Goal: Task Accomplishment & Management: Use online tool/utility

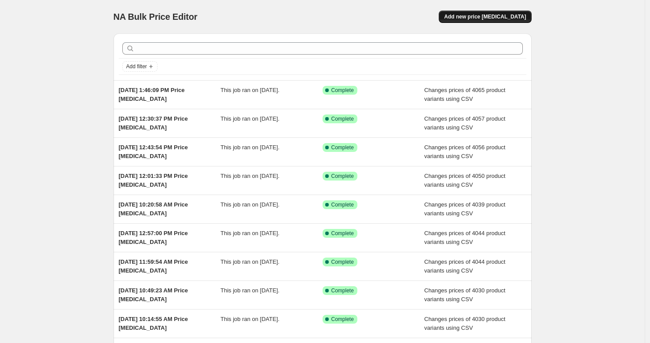
click at [476, 16] on span "Add new price [MEDICAL_DATA]" at bounding box center [485, 16] width 82 height 7
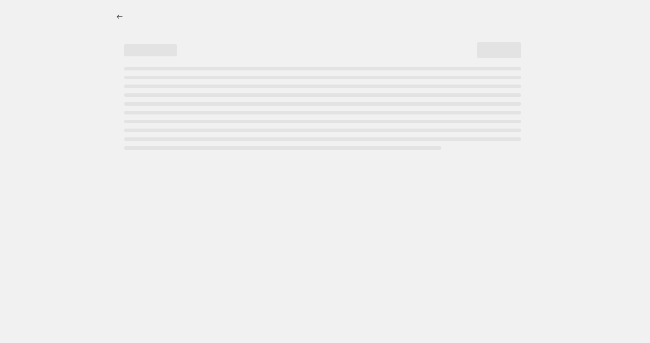
select select "percentage"
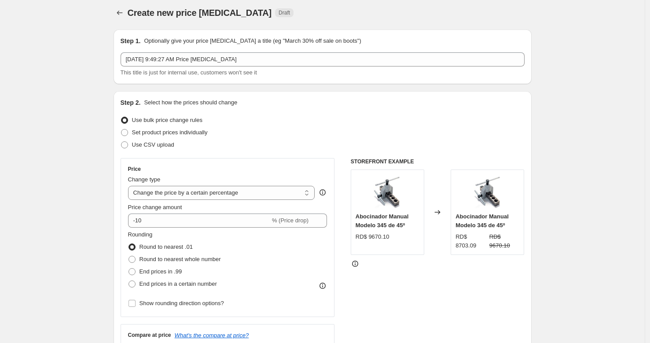
scroll to position [18, 0]
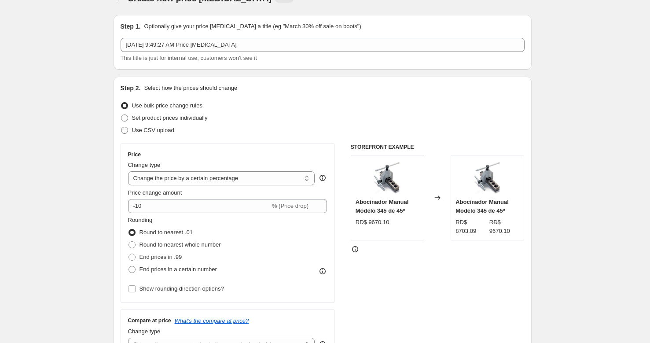
click at [173, 135] on label "Use CSV upload" at bounding box center [148, 130] width 54 height 12
click at [122, 127] on input "Use CSV upload" at bounding box center [121, 127] width 0 height 0
radio input "true"
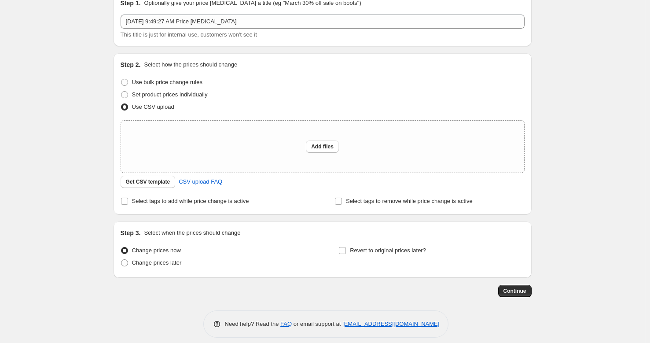
scroll to position [45, 0]
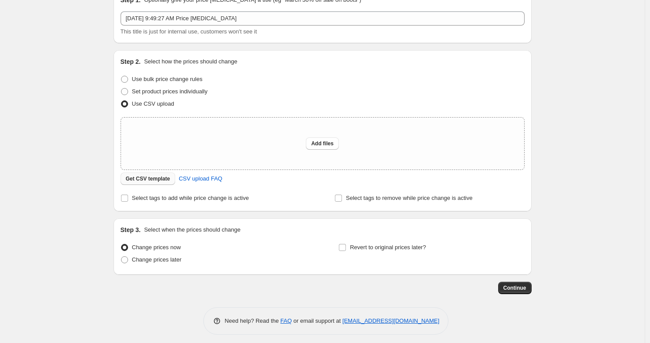
click at [151, 180] on span "Get CSV template" at bounding box center [148, 178] width 44 height 7
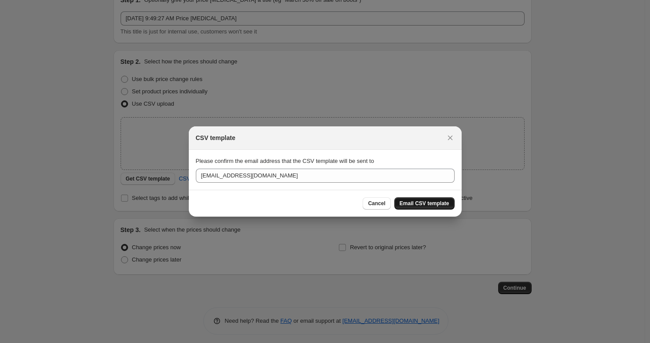
click at [426, 198] on button "Email CSV template" at bounding box center [424, 203] width 60 height 12
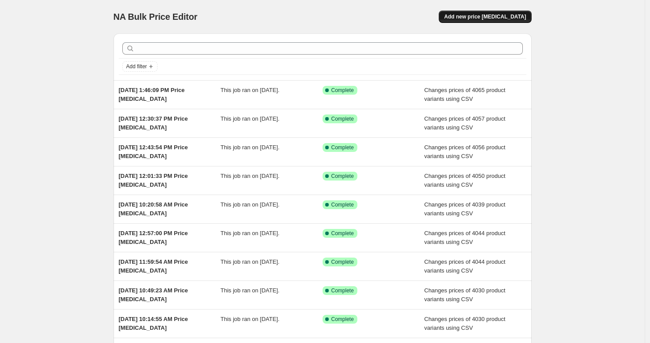
click at [501, 11] on button "Add new price [MEDICAL_DATA]" at bounding box center [485, 17] width 92 height 12
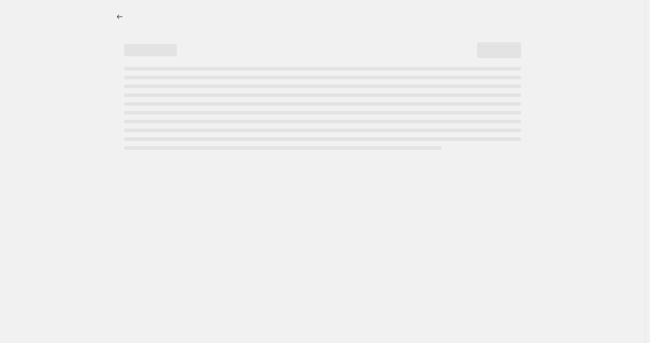
select select "percentage"
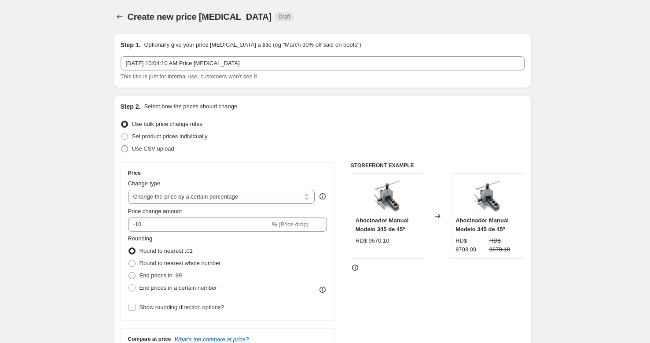
click at [172, 151] on span "Use CSV upload" at bounding box center [153, 148] width 42 height 7
click at [122, 146] on input "Use CSV upload" at bounding box center [121, 145] width 0 height 0
radio input "true"
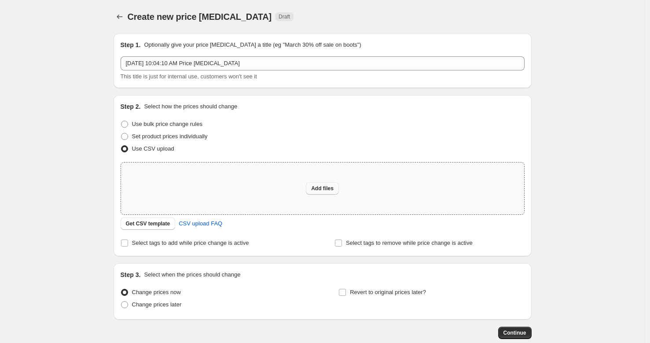
click at [323, 188] on span "Add files" at bounding box center [322, 188] width 22 height 7
type input "C:\fakepath\Hoja de cálculo sin título - csv_template_user_32036.csv"
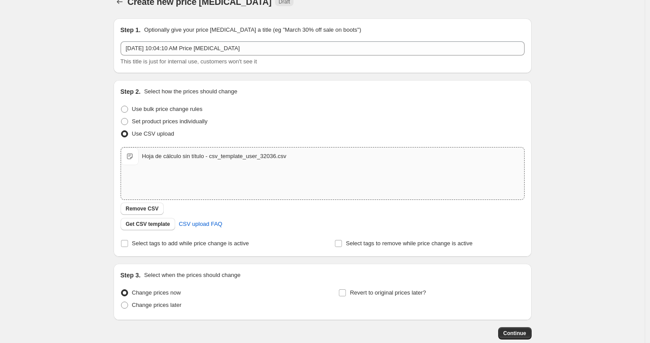
scroll to position [65, 0]
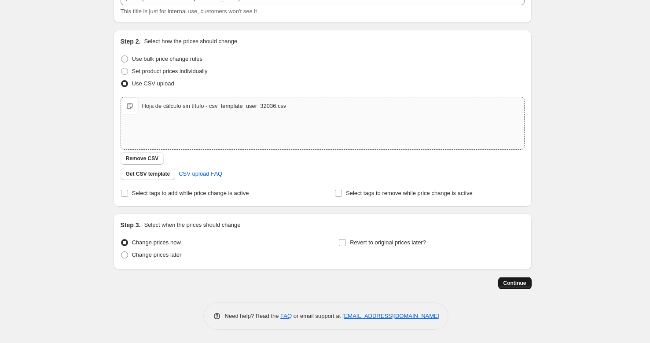
click at [509, 281] on span "Continue" at bounding box center [515, 283] width 23 height 7
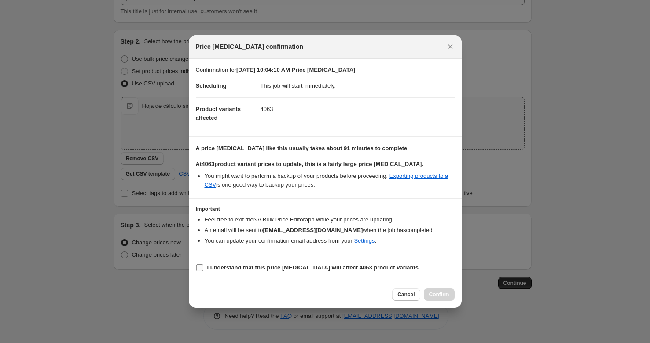
drag, startPoint x: 276, startPoint y: 265, endPoint x: 286, endPoint y: 267, distance: 9.5
click at [277, 265] on b "I understand that this price change job will affect 4063 product variants" at bounding box center [313, 267] width 212 height 7
click at [203, 265] on input "I understand that this price change job will affect 4063 product variants" at bounding box center [199, 267] width 7 height 7
checkbox input "true"
click at [439, 294] on span "Confirm" at bounding box center [439, 294] width 20 height 7
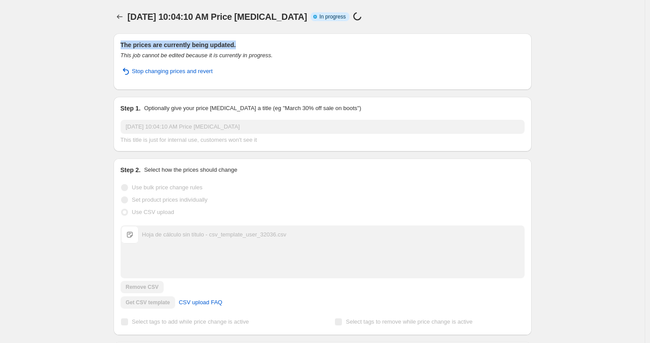
click at [563, 40] on div "Sep 22, 2025, 10:04:10 AM Price change job. This page is ready Sep 22, 2025, 10…" at bounding box center [322, 226] width 645 height 452
